Goal: Transaction & Acquisition: Purchase product/service

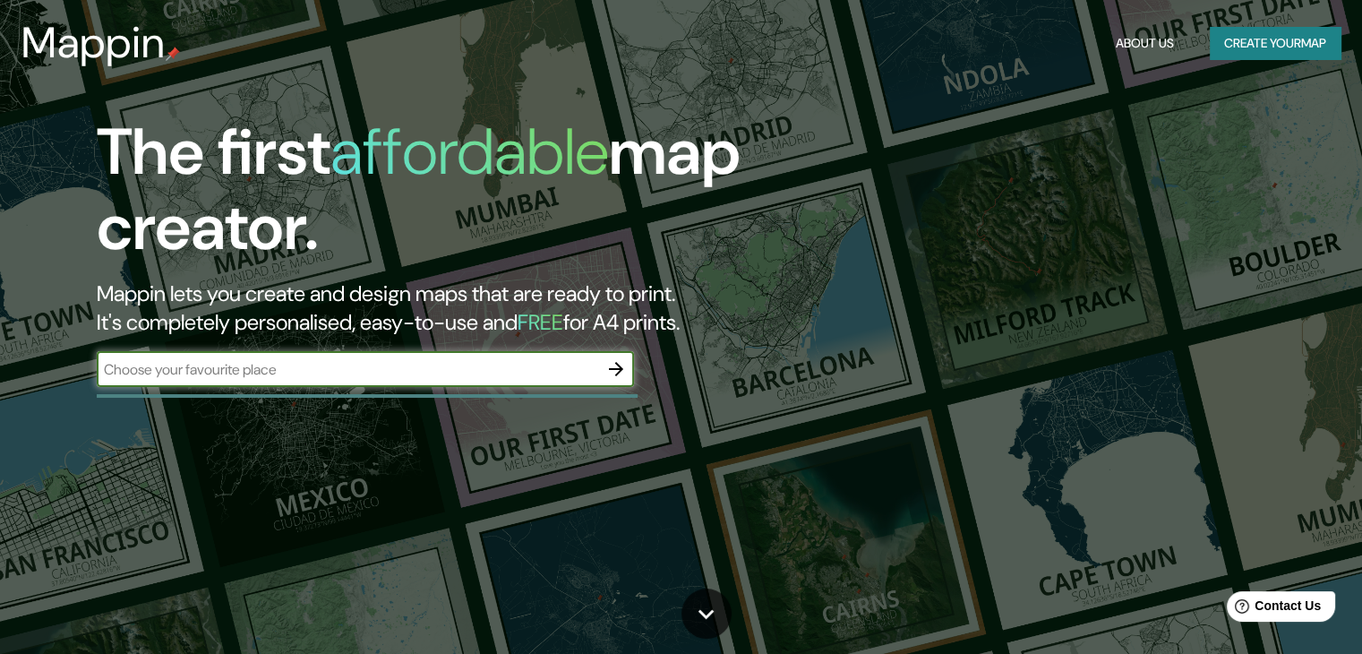
click at [398, 370] on input "text" at bounding box center [348, 369] width 502 height 21
type input "talcahuano"
click at [626, 372] on icon "button" at bounding box center [615, 368] width 21 height 21
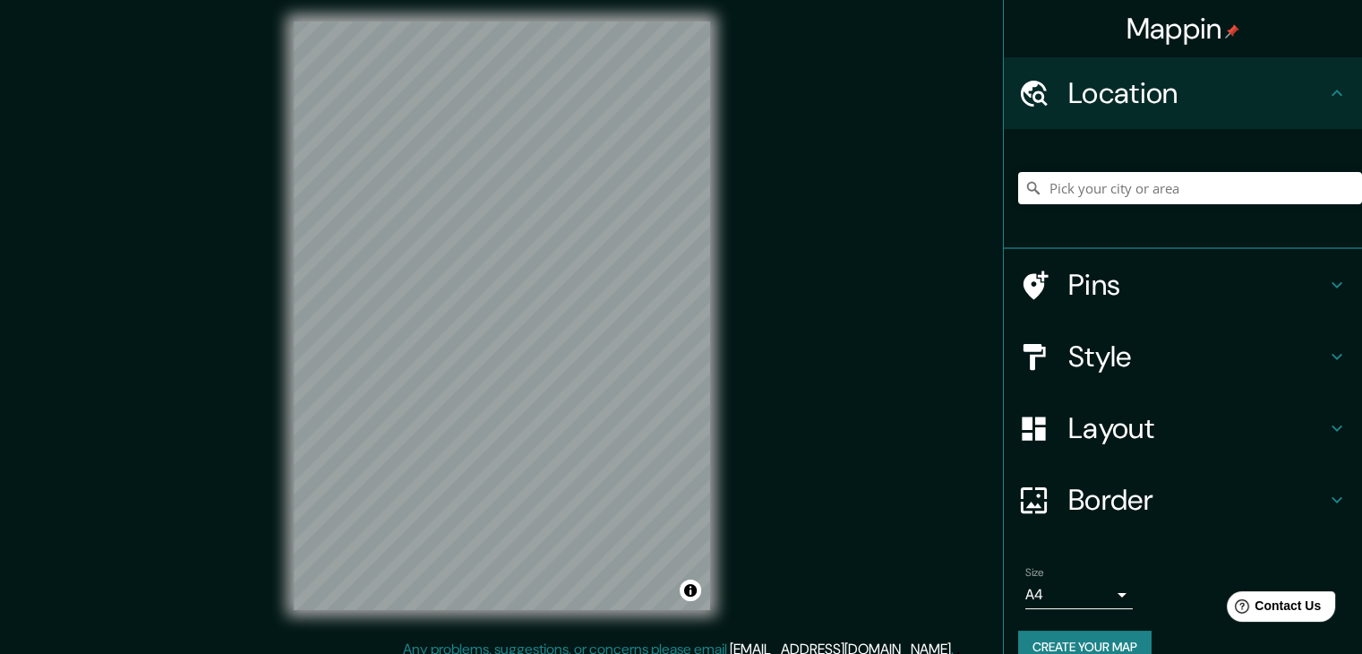
scroll to position [18, 0]
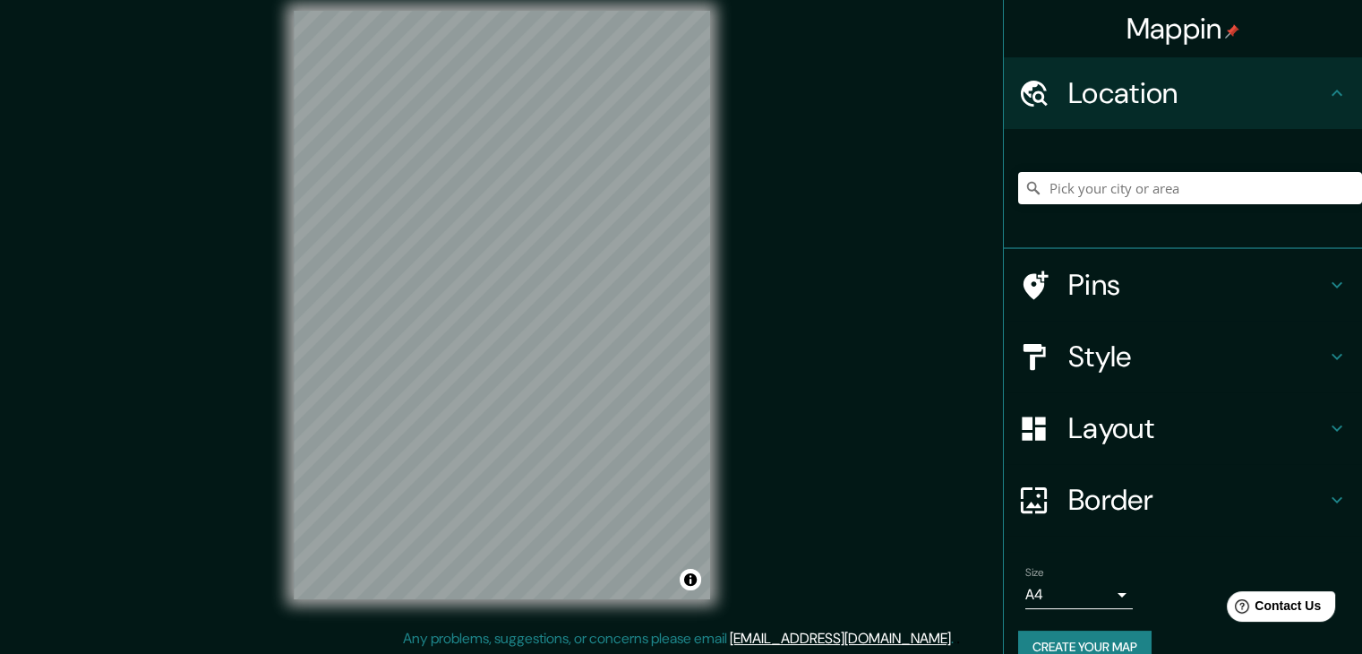
click at [1143, 362] on h4 "Style" at bounding box center [1197, 357] width 258 height 36
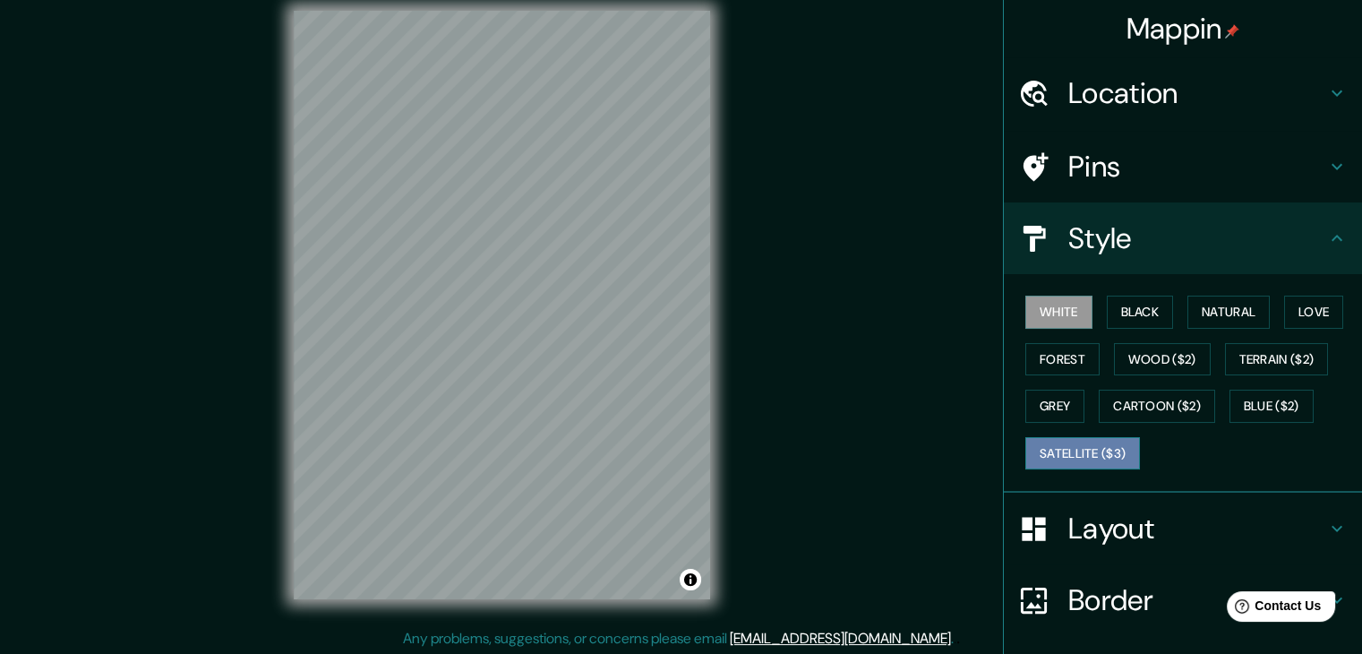
click at [1091, 444] on button "Satellite ($3)" at bounding box center [1082, 453] width 115 height 33
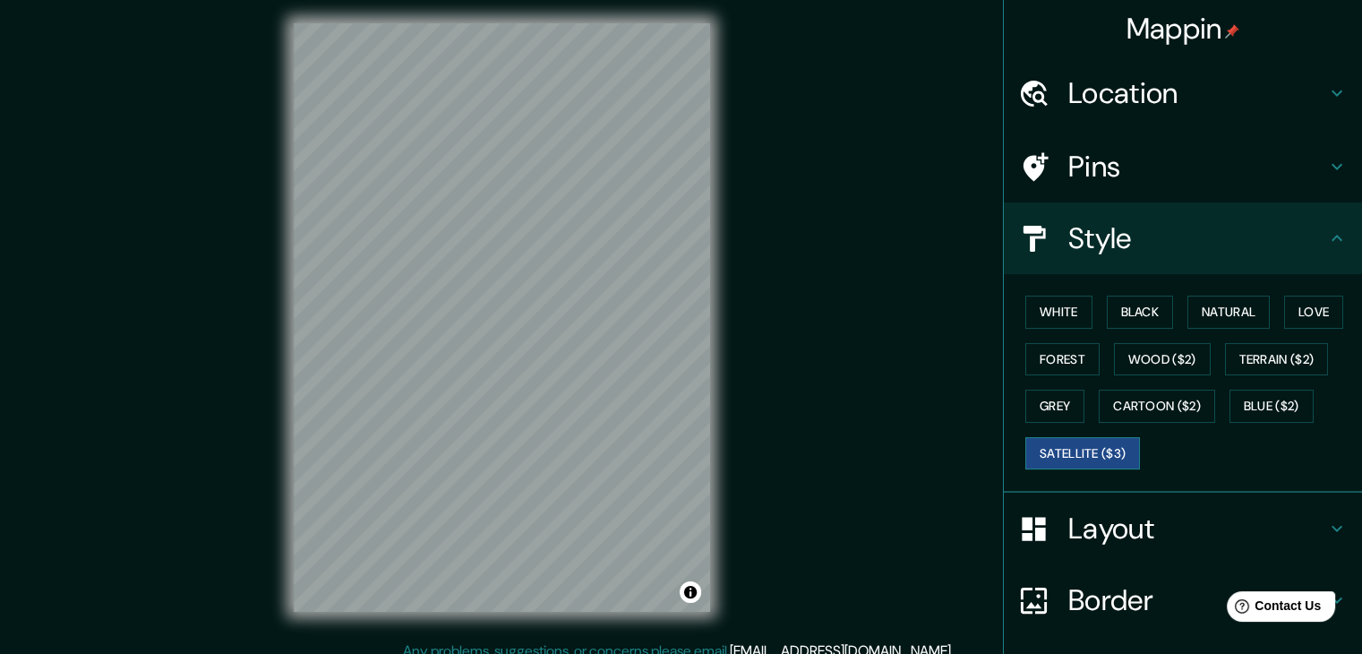
scroll to position [0, 0]
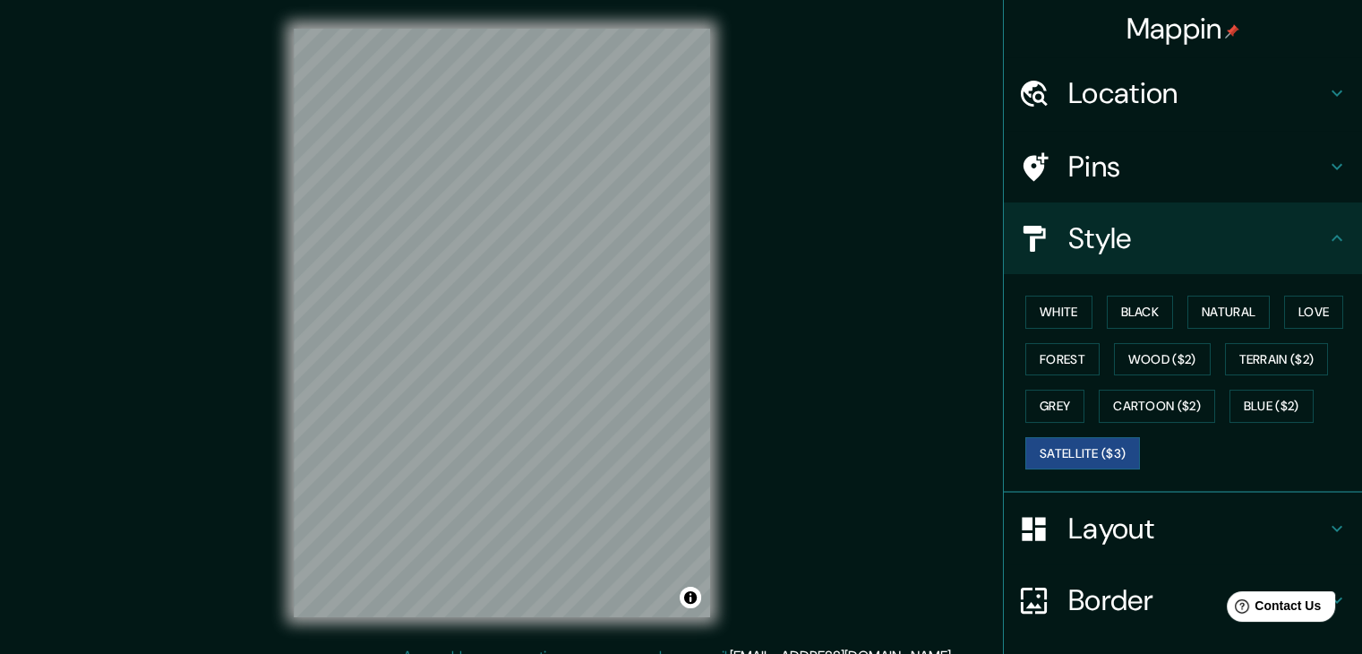
click at [1311, 375] on div "White Black Natural Love Forest Wood ($2) Terrain ($2) Grey Cartoon ($2) Blue (…" at bounding box center [1190, 382] width 344 height 188
click at [1036, 372] on button "Forest" at bounding box center [1062, 359] width 74 height 33
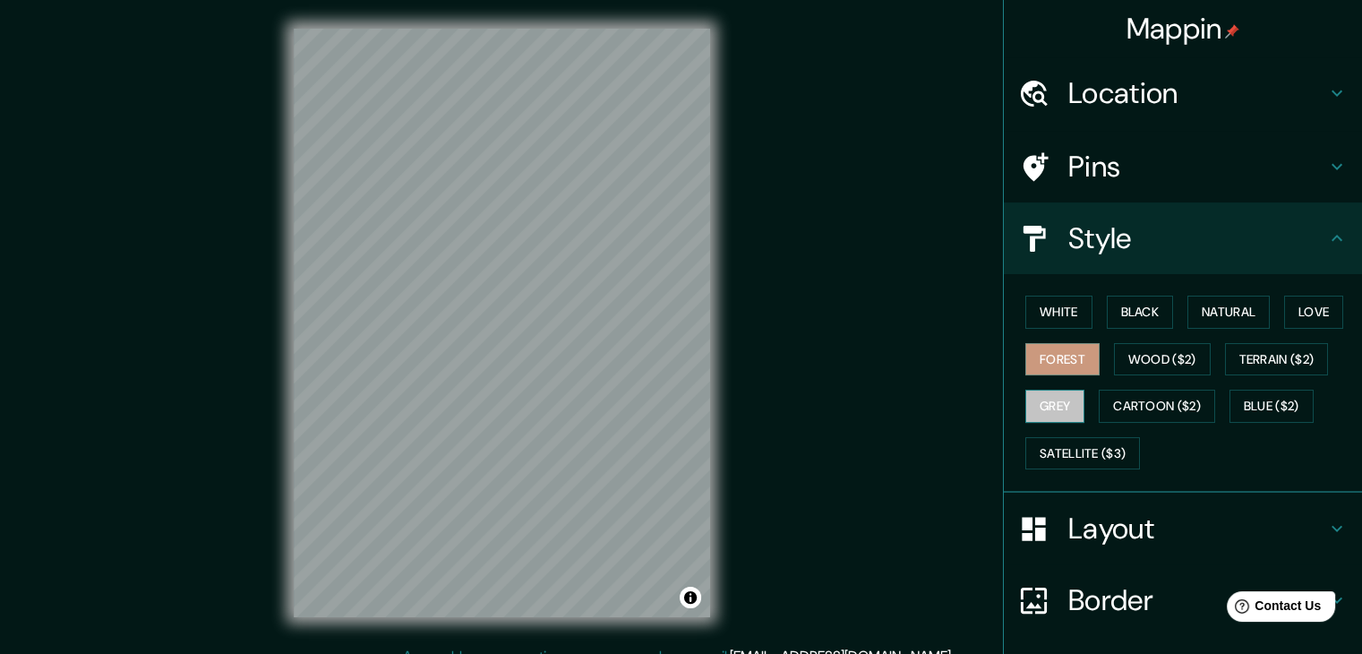
click at [1048, 401] on button "Grey" at bounding box center [1054, 406] width 59 height 33
click at [1159, 401] on button "Cartoon ($2)" at bounding box center [1157, 406] width 116 height 33
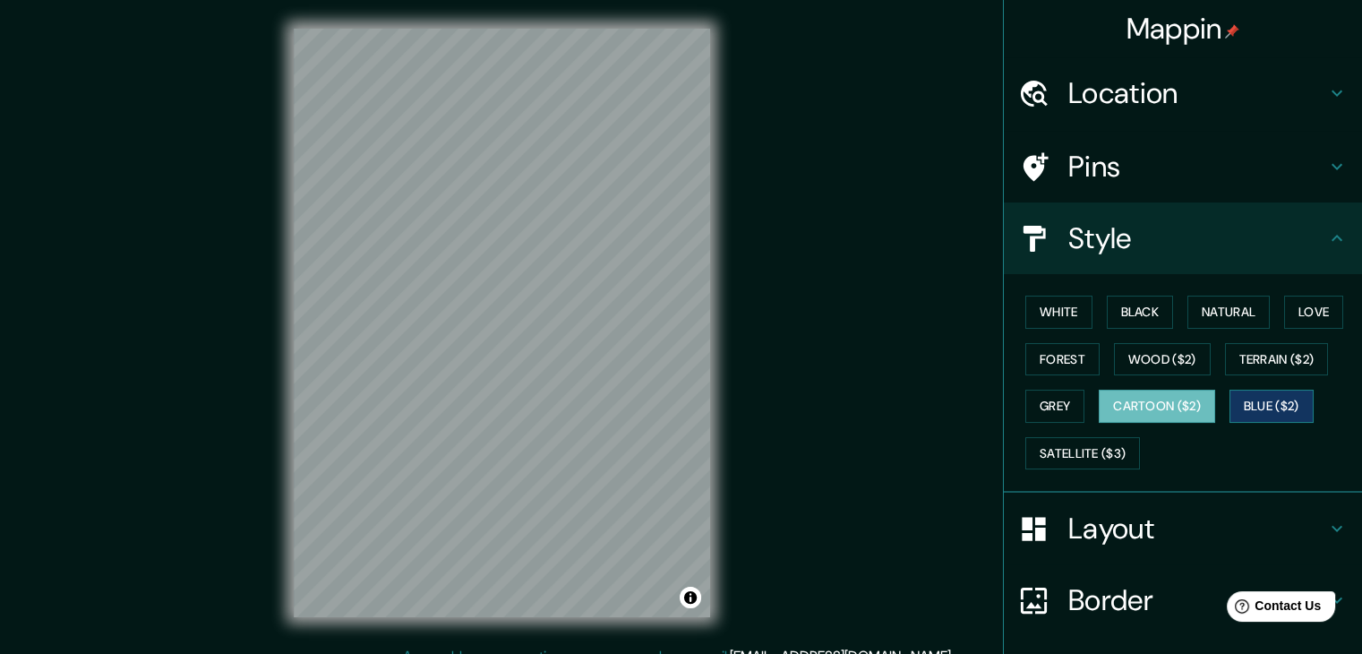
click at [1245, 403] on button "Blue ($2)" at bounding box center [1272, 406] width 84 height 33
click at [1249, 348] on button "Terrain ($2)" at bounding box center [1277, 359] width 104 height 33
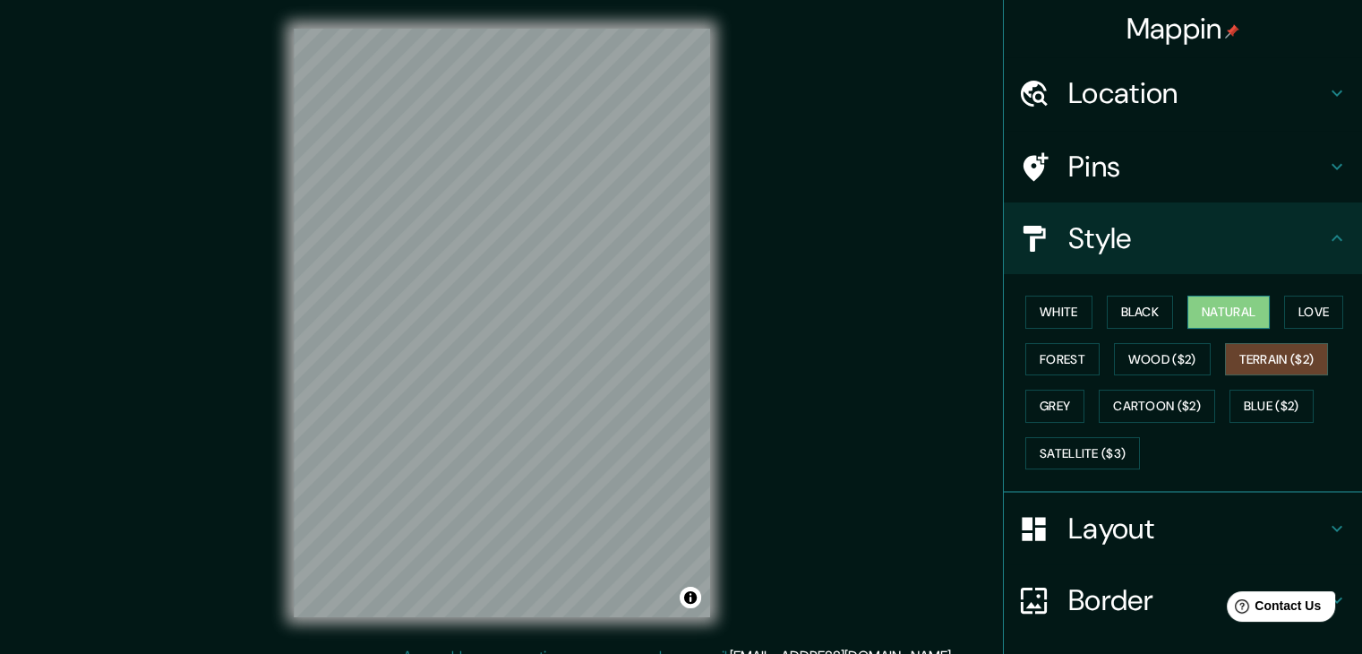
click at [1237, 316] on button "Natural" at bounding box center [1229, 312] width 82 height 33
click at [1336, 306] on button "Love" at bounding box center [1313, 312] width 59 height 33
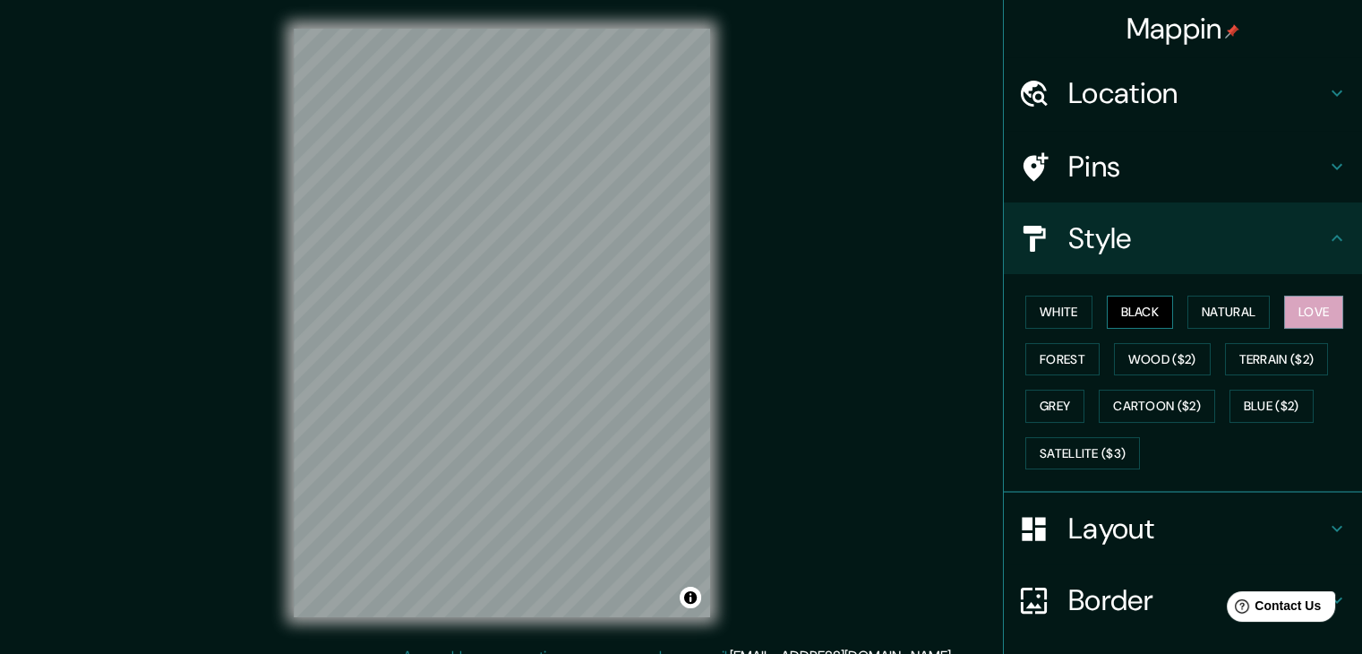
click at [1109, 309] on button "Black" at bounding box center [1140, 312] width 67 height 33
click at [1051, 313] on button "White" at bounding box center [1058, 312] width 67 height 33
click at [1139, 376] on div "White Black Natural Love Forest Wood ($2) Terrain ($2) Grey Cartoon ($2) Blue (…" at bounding box center [1190, 382] width 344 height 188
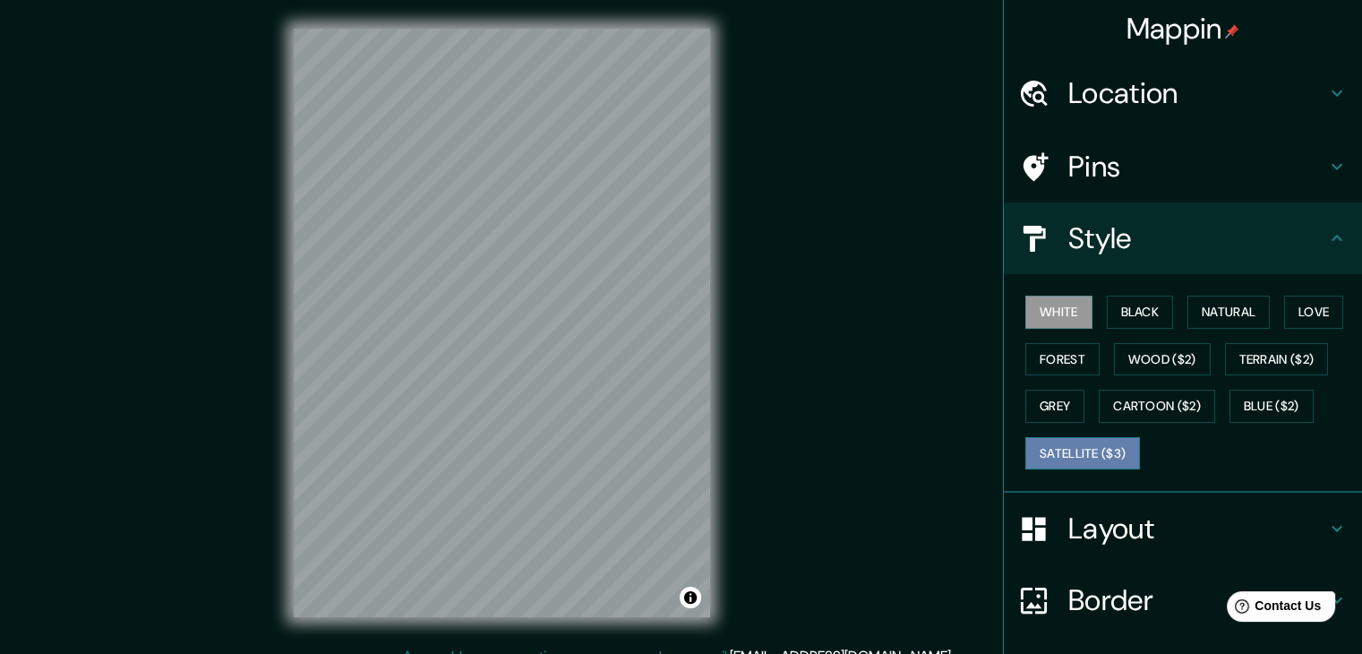
click at [1056, 459] on button "Satellite ($3)" at bounding box center [1082, 453] width 115 height 33
click at [946, 653] on html "Mappin Location Pins Style White Black Natural Love Forest Wood ($2) Terrain ($…" at bounding box center [681, 327] width 1362 height 654
